Goal: Check status: Check status

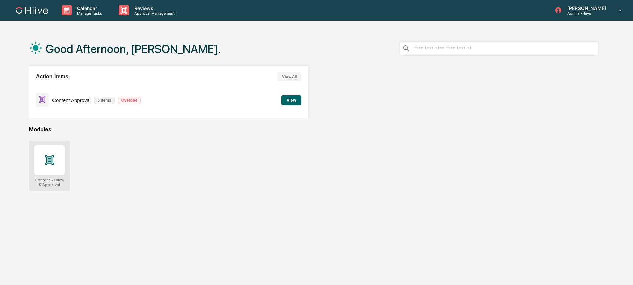
click at [48, 163] on icon at bounding box center [49, 160] width 9 height 10
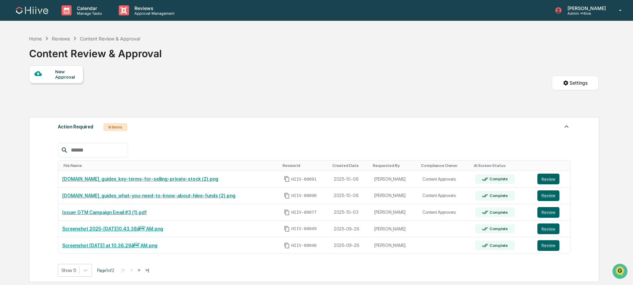
scroll to position [40, 0]
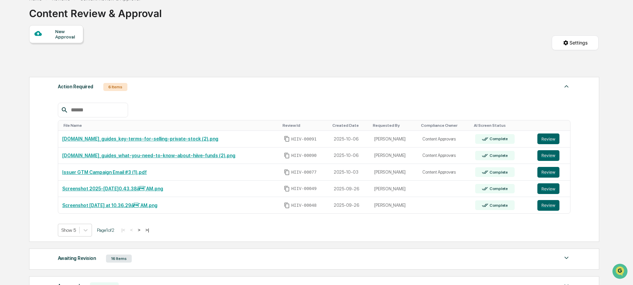
click at [89, 223] on div "File Name Review Id Created Date Requested By Compliance Owner AI Screen Status…" at bounding box center [314, 170] width 513 height 134
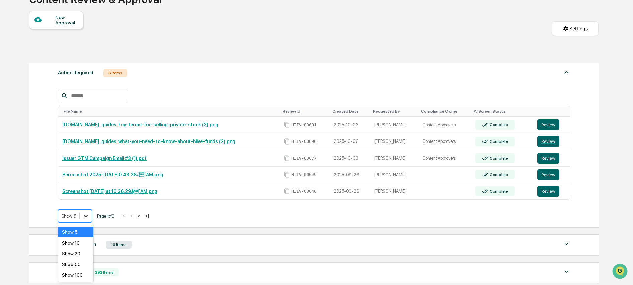
click at [89, 231] on body "Calendar Manage Tasks Reviews Approval Man[PERSON_NAME] Admin • Hiive Home Revi…" at bounding box center [316, 159] width 633 height 426
click at [84, 249] on div "Show 20" at bounding box center [75, 253] width 35 height 11
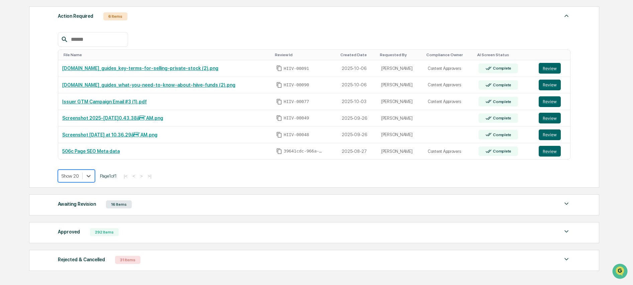
scroll to position [135, 0]
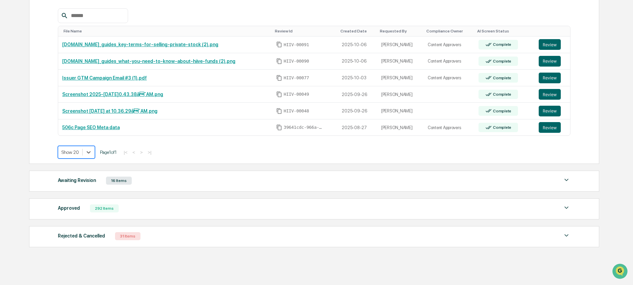
click at [67, 181] on div "Awaiting Revision" at bounding box center [77, 180] width 38 height 9
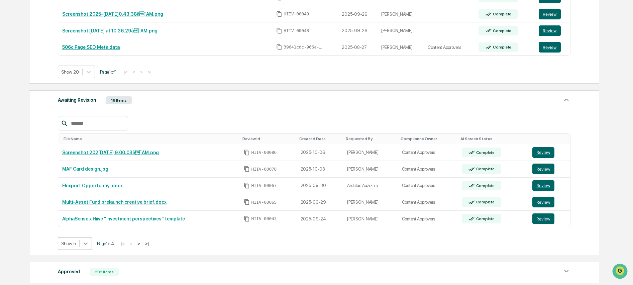
scroll to position [243, 0]
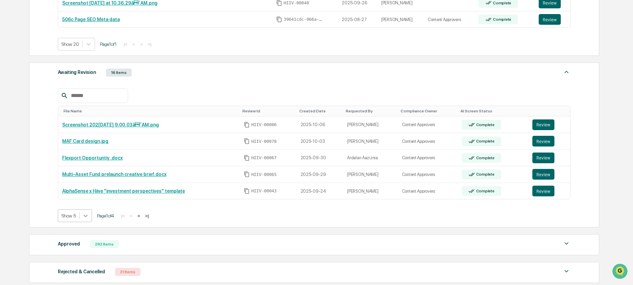
click at [92, 242] on body "Calendar Manage Tasks Reviews Approval M[PERSON_NAME] Admin • Hiive Home Review…" at bounding box center [316, 50] width 633 height 586
click at [83, 261] on div "Show 50" at bounding box center [75, 264] width 35 height 11
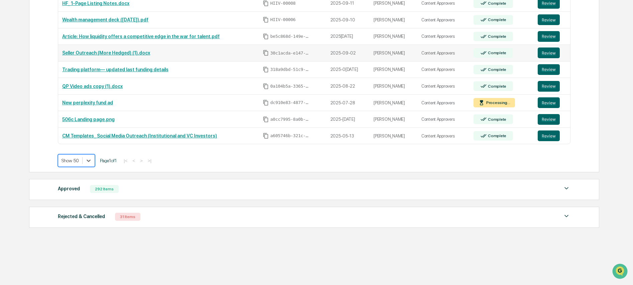
scroll to position [484, 0]
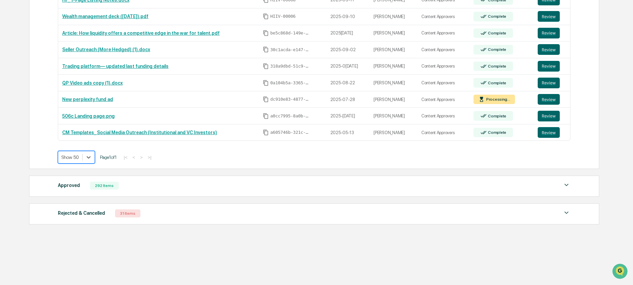
click at [94, 194] on div "Approved 292 Items File Name Review Id Created Date Requested By Compliance Own…" at bounding box center [314, 186] width 571 height 21
click at [110, 186] on div "292 Items" at bounding box center [104, 186] width 29 height 8
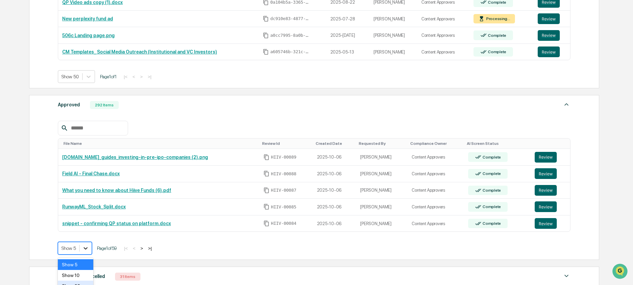
scroll to position [597, 0]
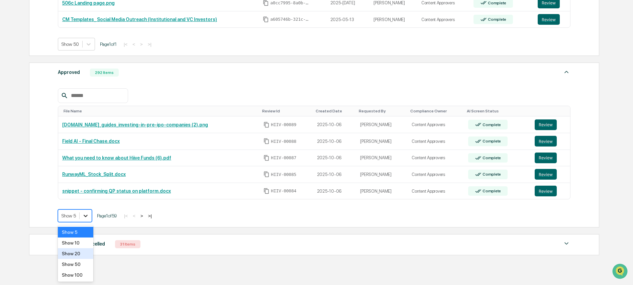
click at [80, 274] on div "Show 100" at bounding box center [75, 275] width 35 height 11
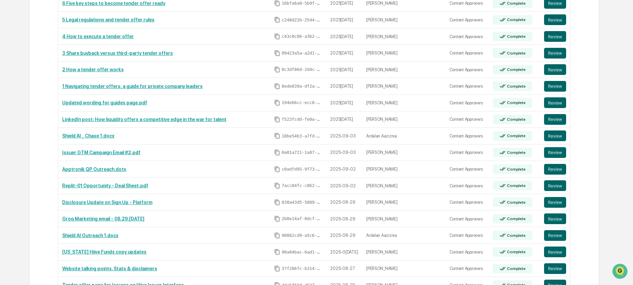
scroll to position [2203, 0]
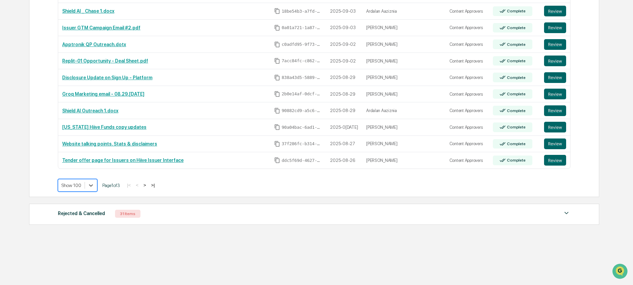
click at [60, 219] on div "Rejected & Cancelled 31 Items File Name Review Id Created Date Requested By Com…" at bounding box center [314, 214] width 571 height 21
click at [69, 217] on div "Rejected & Cancelled" at bounding box center [81, 213] width 47 height 9
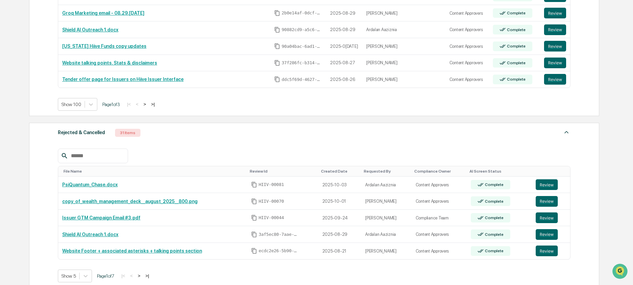
scroll to position [2324, 0]
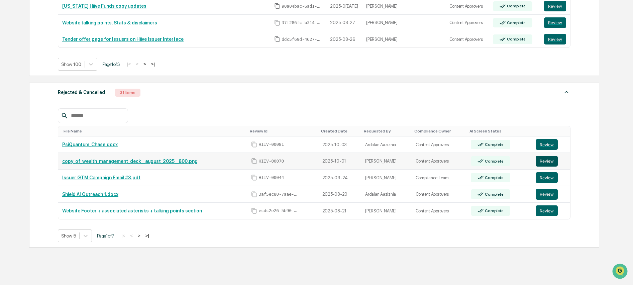
click at [556, 162] on button "Review" at bounding box center [547, 161] width 22 height 11
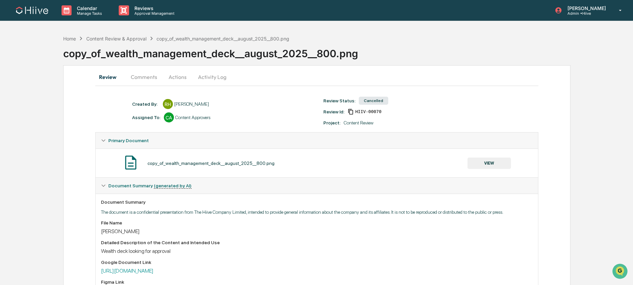
click at [151, 78] on button "Comments" at bounding box center [143, 77] width 37 height 16
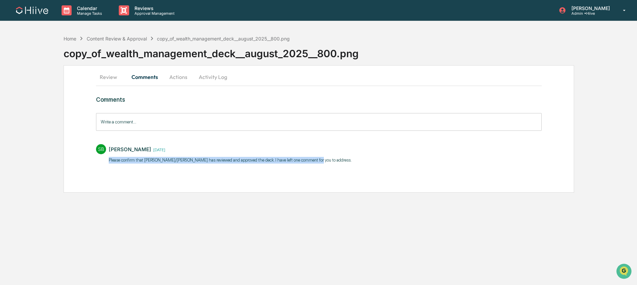
drag, startPoint x: 362, startPoint y: 159, endPoint x: 108, endPoint y: 162, distance: 254.3
click at [108, 162] on div "SB Stephanie Bernard 3 days ago ​Please confirm that Clara/Chris has reviewed a…" at bounding box center [319, 153] width 446 height 25
click at [107, 80] on button "Review" at bounding box center [111, 77] width 30 height 16
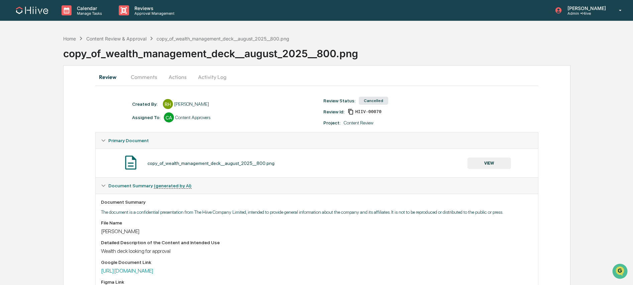
click at [184, 77] on button "Actions" at bounding box center [178, 77] width 30 height 16
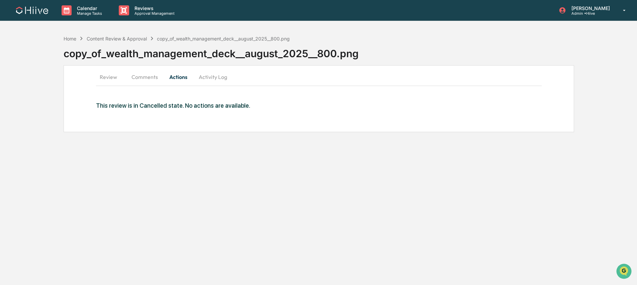
click at [207, 78] on button "Activity Log" at bounding box center [212, 77] width 39 height 16
